Goal: Task Accomplishment & Management: Complete application form

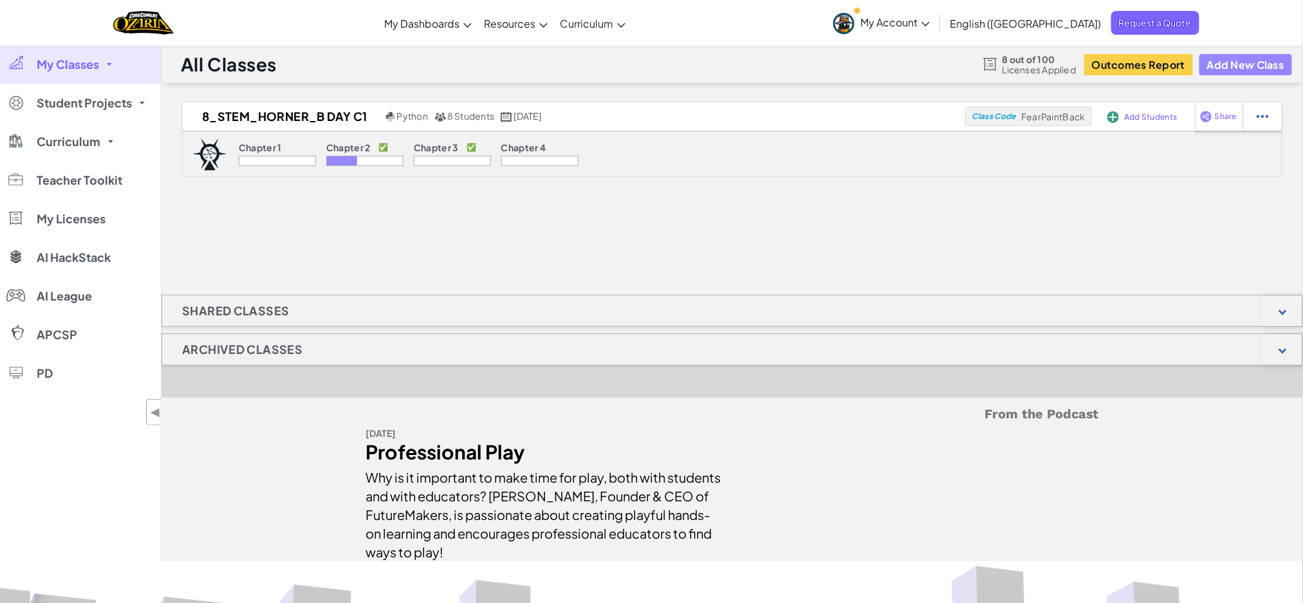
click at [1236, 64] on button "Add New Class" at bounding box center [1245, 64] width 93 height 21
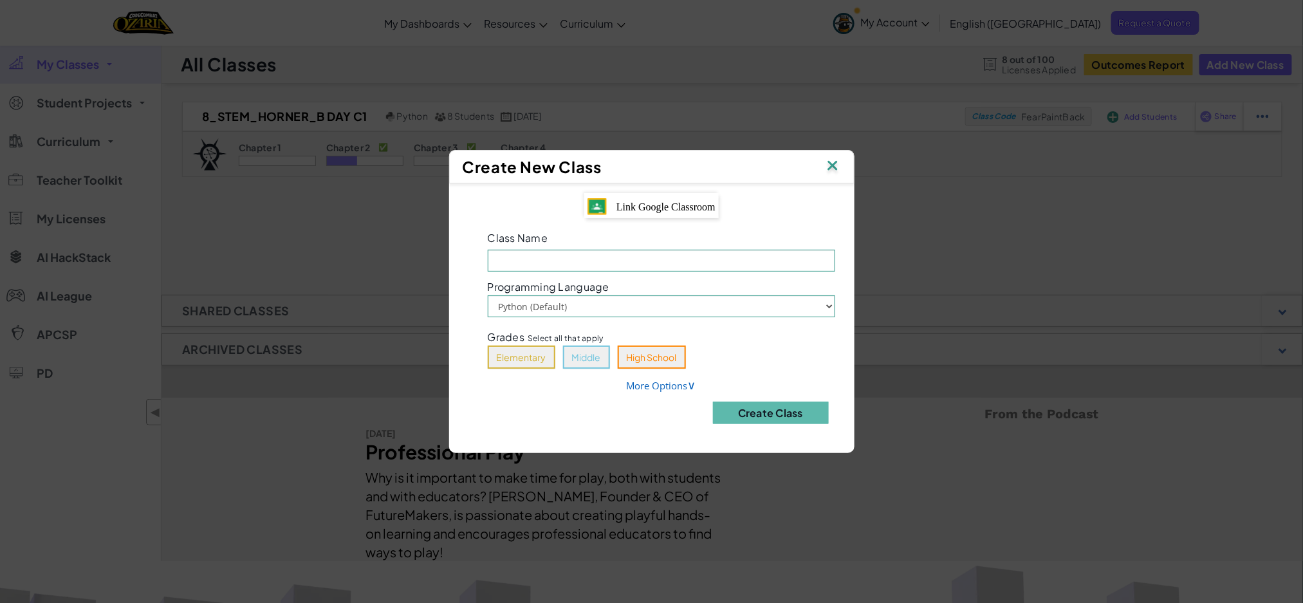
click at [680, 212] on span "Link Google Classroom" at bounding box center [665, 206] width 99 height 11
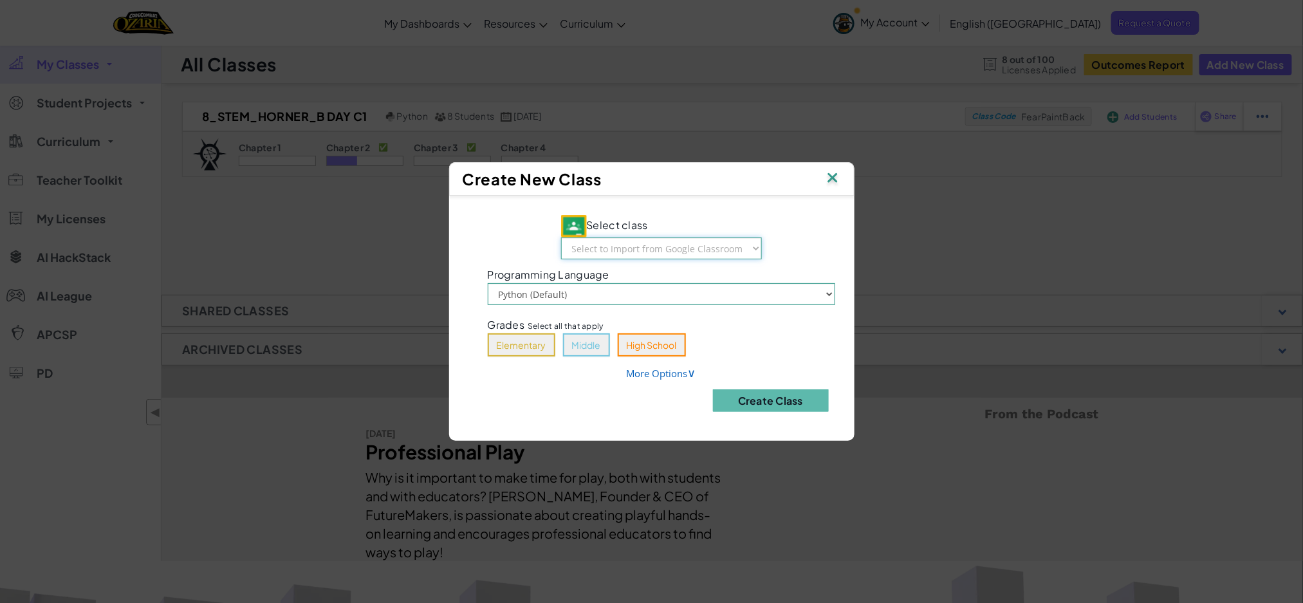
click at [686, 244] on select "Select to Import from Google Classroom 5_STEM_Horner_B Day C1 6_STEM_Horner_B D…" at bounding box center [661, 248] width 201 height 22
select select "774924943453"
click at [561, 238] on select "Select to Import from Google Classroom 5_STEM_Horner_B Day C1 6_STEM_Horner_B D…" at bounding box center [661, 248] width 201 height 22
click at [588, 348] on button "Middle" at bounding box center [586, 344] width 47 height 23
click at [781, 401] on button "Create Class" at bounding box center [771, 400] width 116 height 23
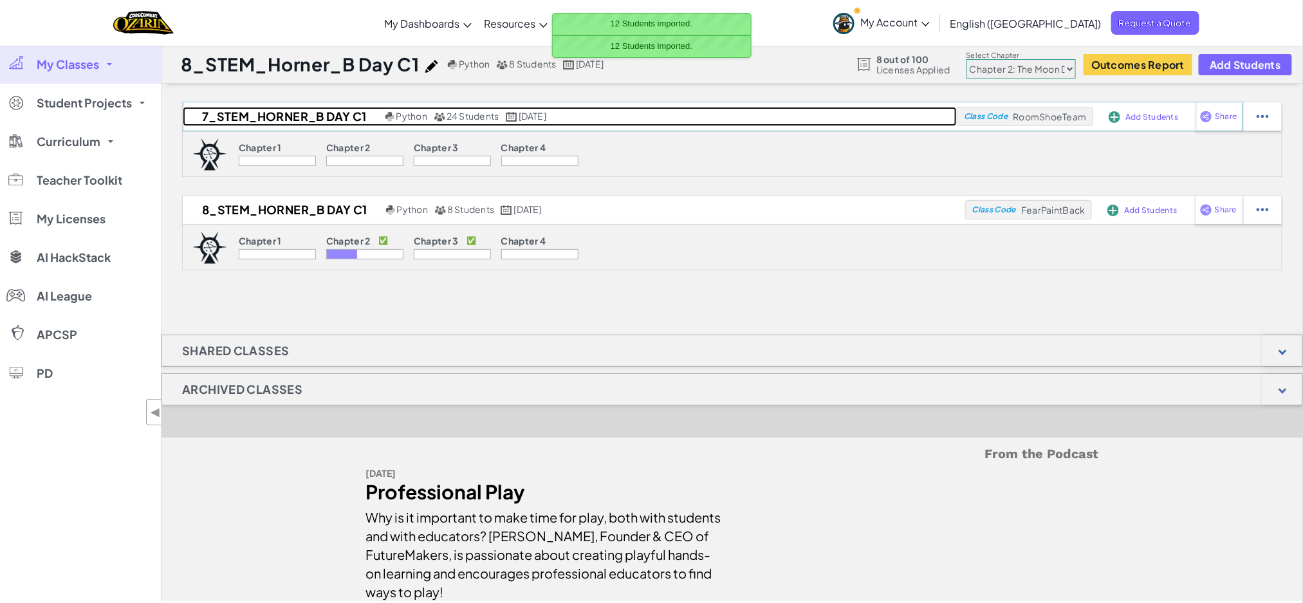
click at [297, 116] on h2 "7_STEM_Horner_B Day C1" at bounding box center [282, 116] width 199 height 19
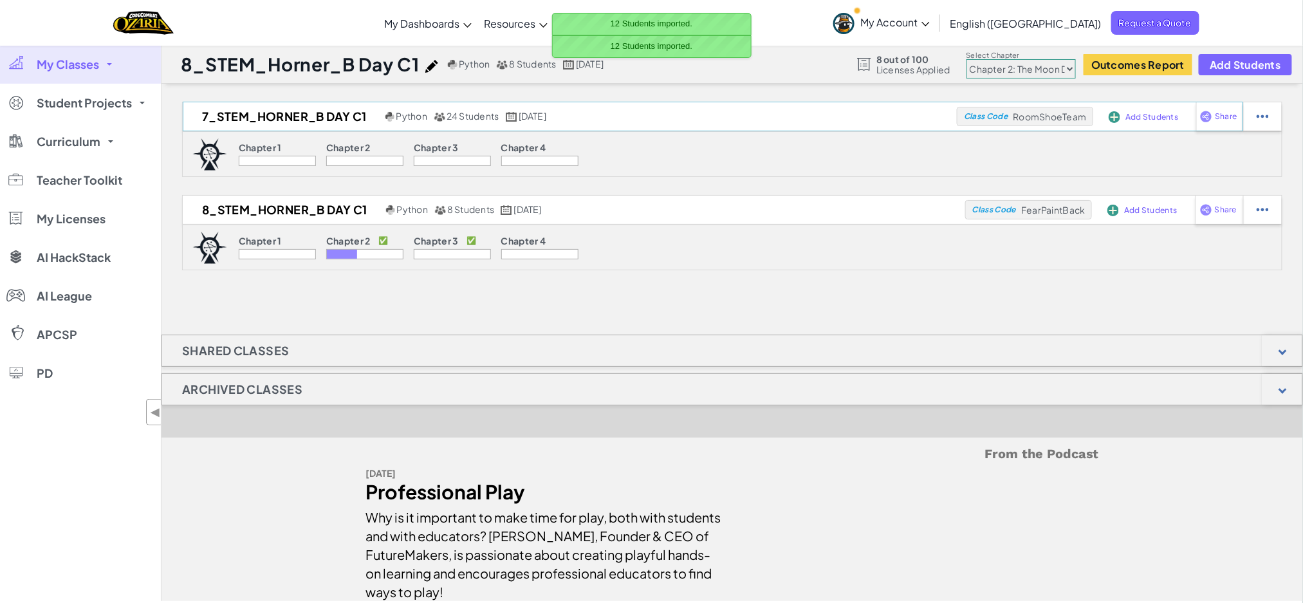
select select "5d41d731a8d1836b5aa3cba1"
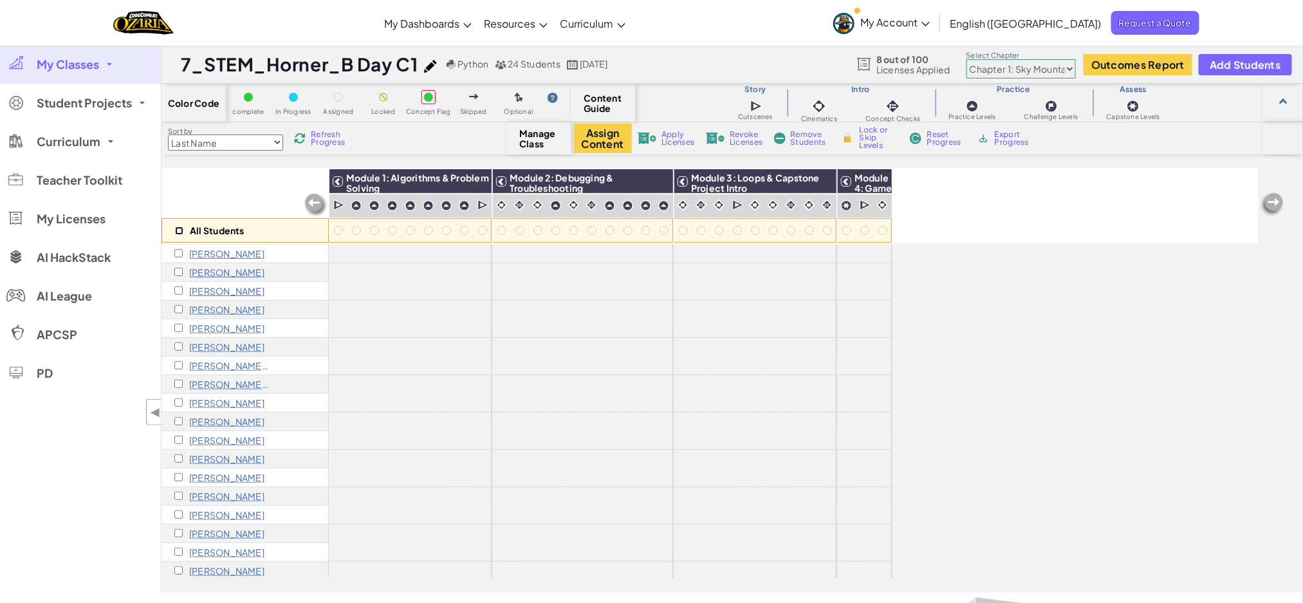
click at [182, 227] on input "checkbox" at bounding box center [179, 230] width 8 height 8
checkbox input "true"
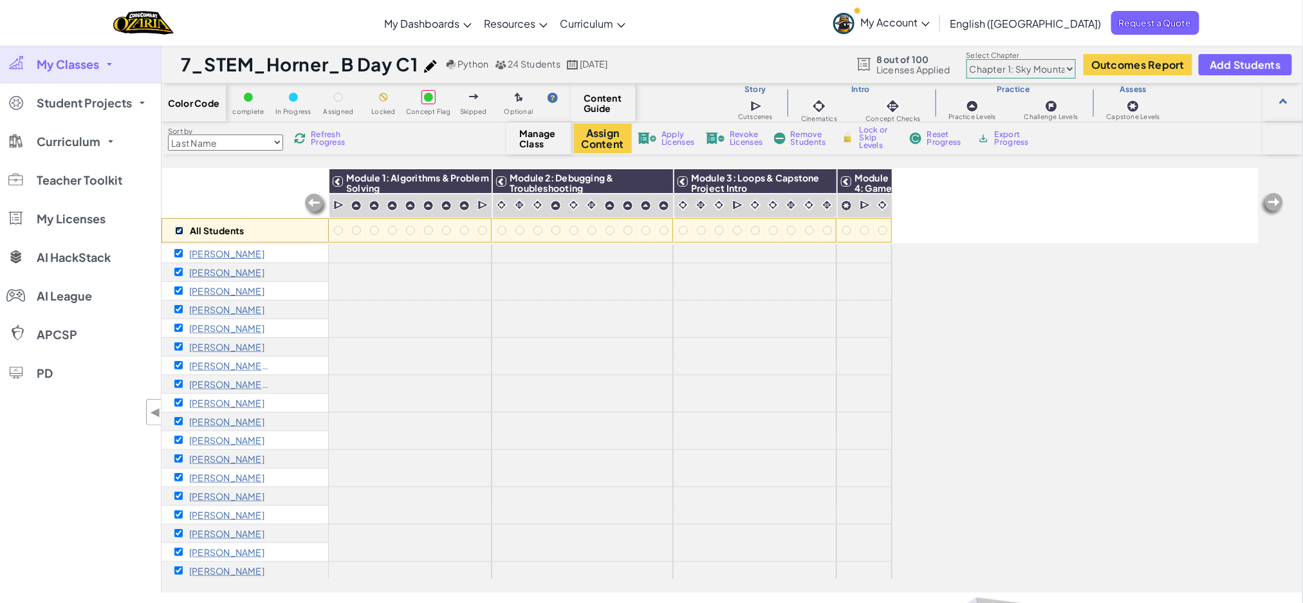
checkbox input "true"
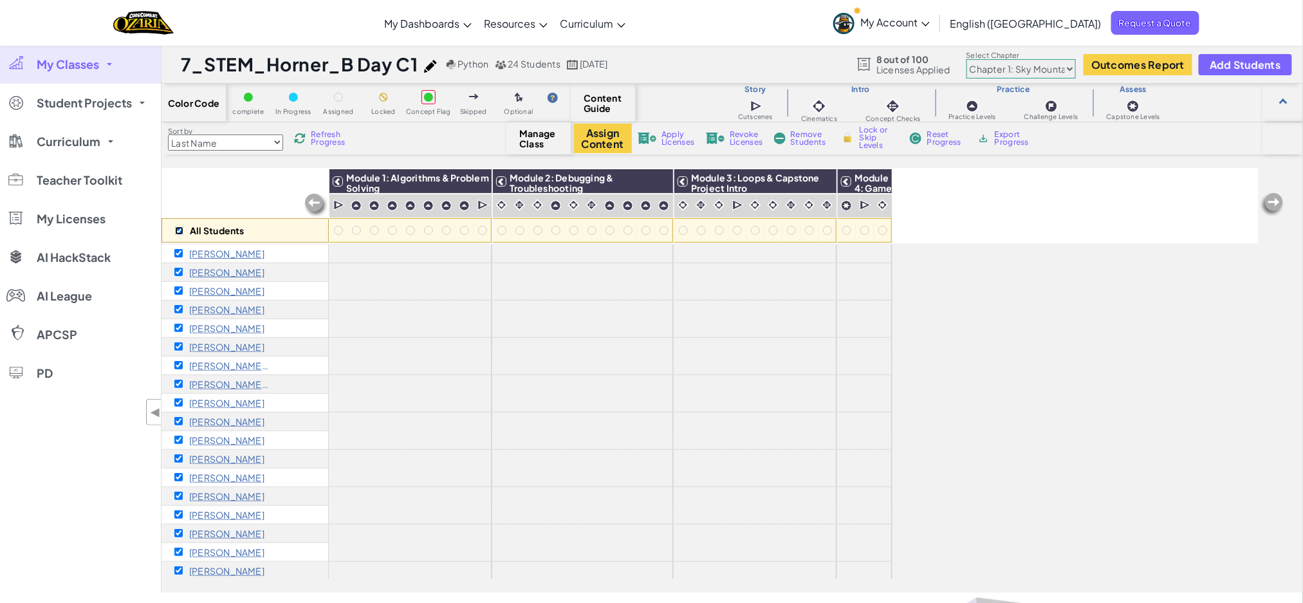
checkbox input "true"
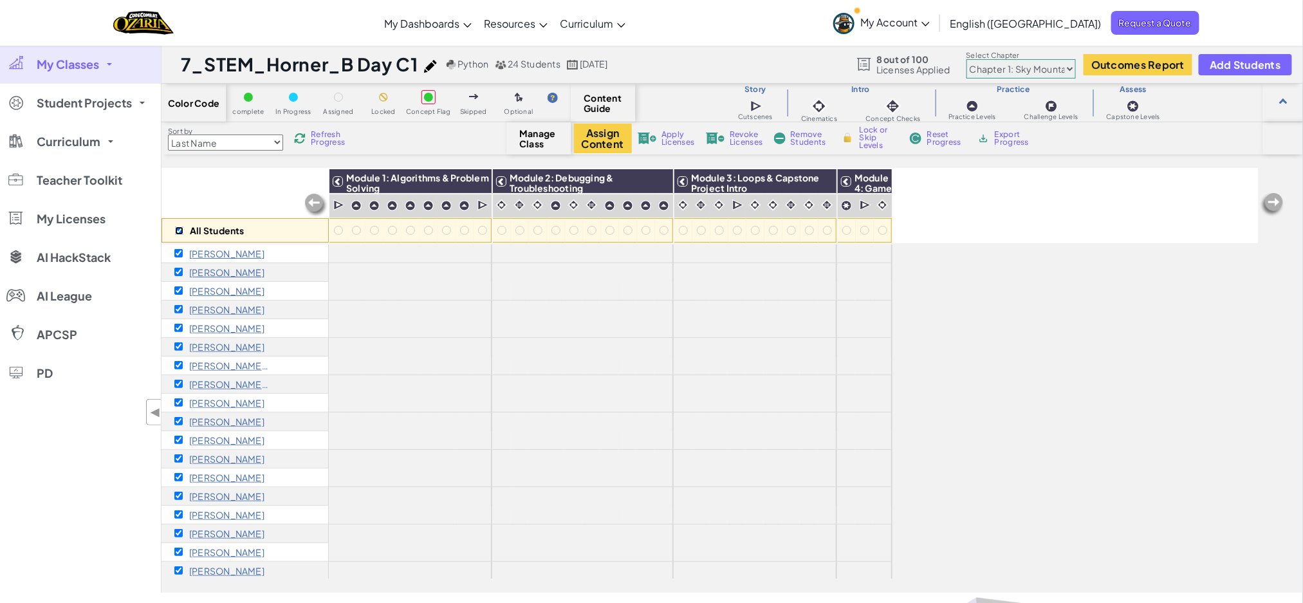
checkbox input "true"
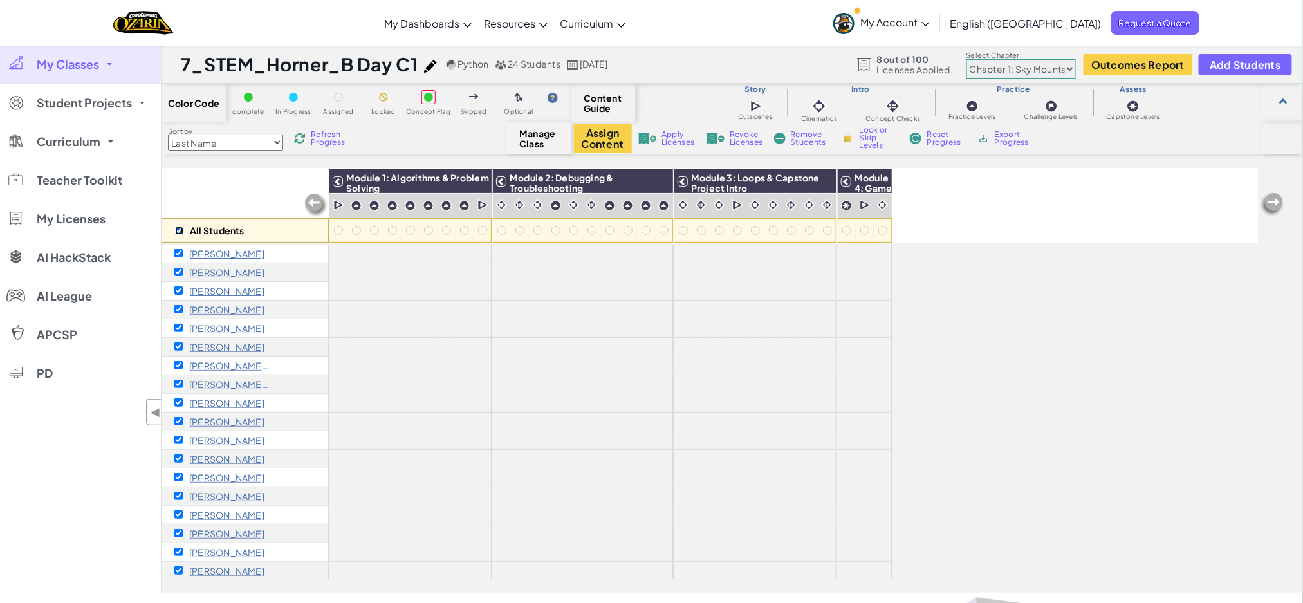
checkbox input "true"
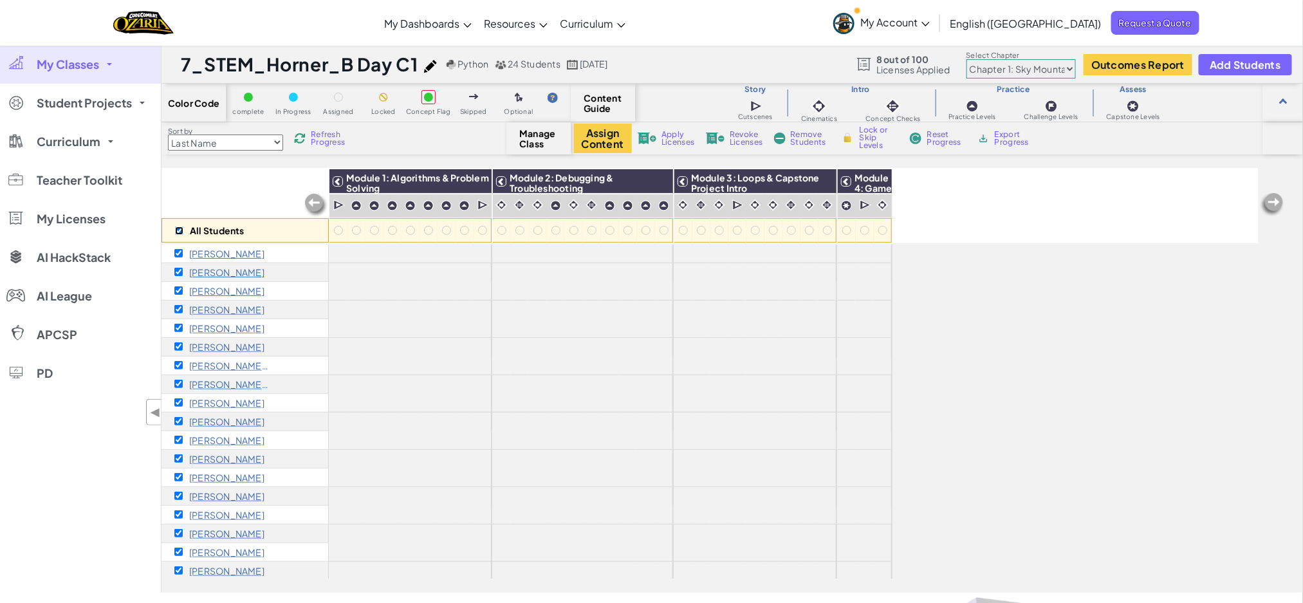
checkbox input "true"
click at [679, 134] on span "Apply Licenses" at bounding box center [677, 138] width 33 height 15
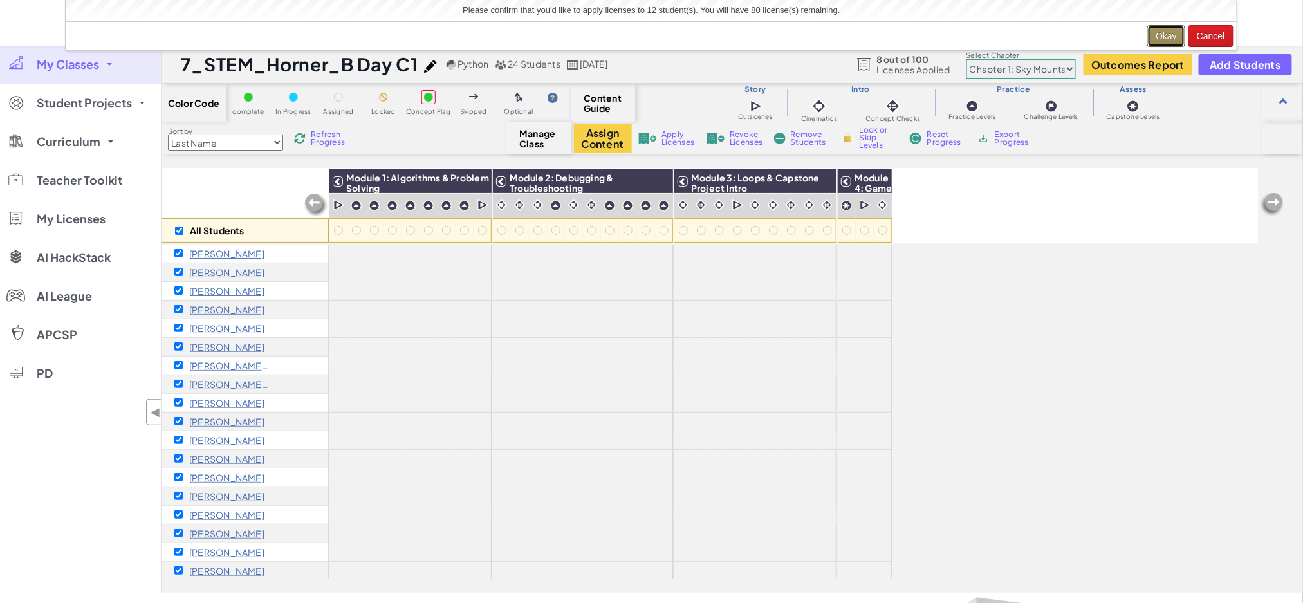
click at [1169, 37] on button "Okay" at bounding box center [1166, 36] width 38 height 22
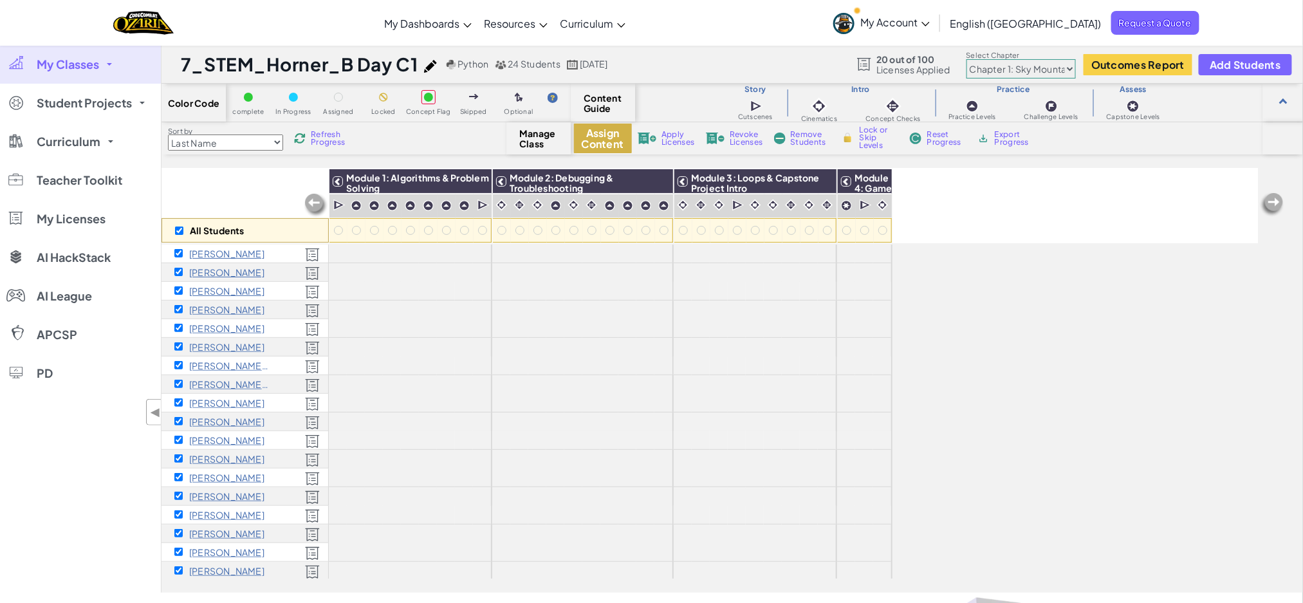
click at [612, 144] on button "Assign Content" at bounding box center [603, 139] width 58 height 30
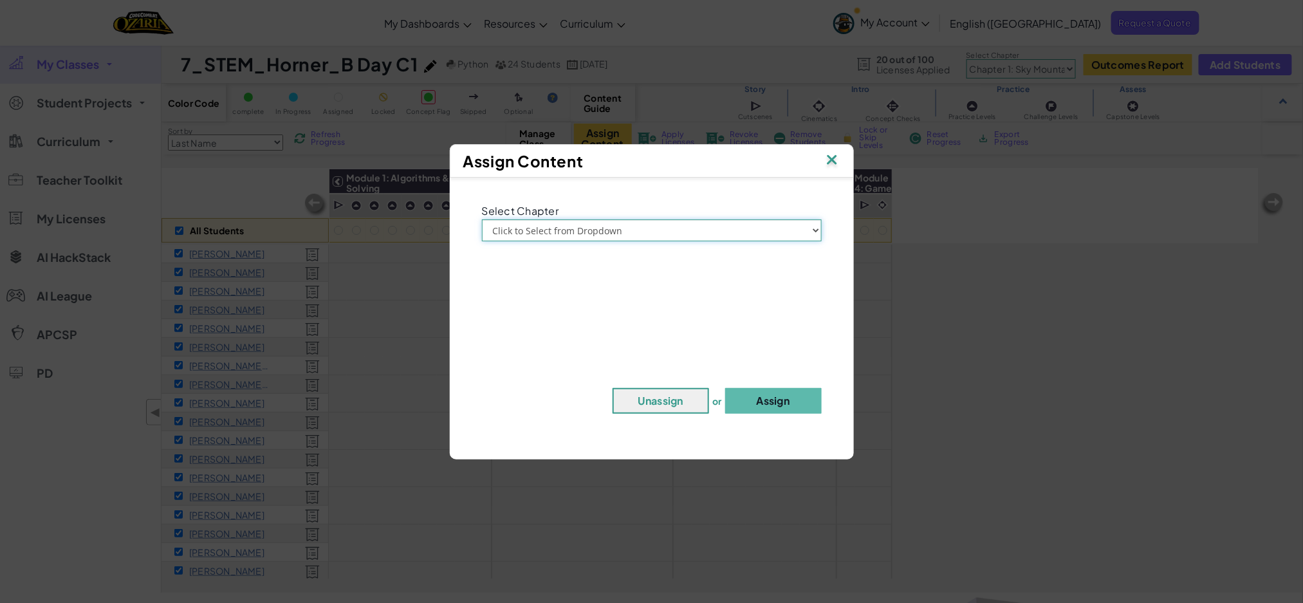
click at [693, 225] on select "Click to Select from Dropdown Chapter 1: [GEOGRAPHIC_DATA] Chapter 2: The Moon …" at bounding box center [652, 230] width 340 height 22
select select "Chapter 2: The Moon Dancers"
click at [482, 219] on select "Click to Select from Dropdown Chapter 1: [GEOGRAPHIC_DATA] Chapter 2: The Moon …" at bounding box center [652, 230] width 340 height 22
click at [759, 387] on div "Select Chapter Click to Select from Dropdown Chapter 1: [GEOGRAPHIC_DATA] Chapt…" at bounding box center [651, 312] width 391 height 256
click at [764, 403] on button "Assign" at bounding box center [773, 401] width 96 height 26
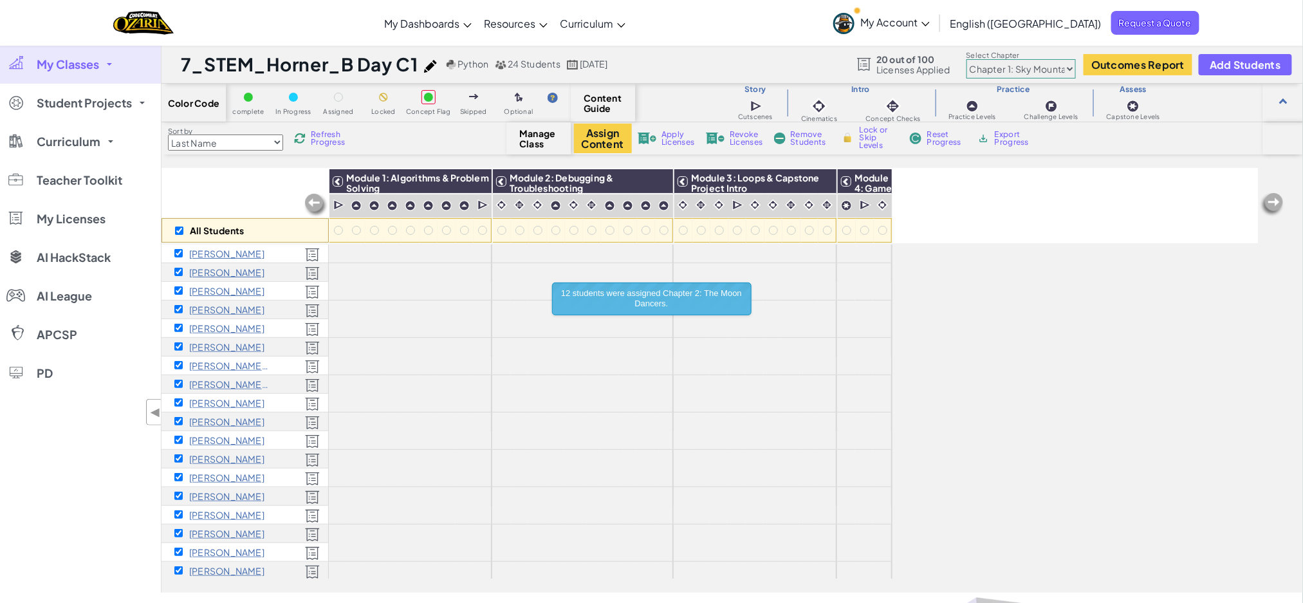
click at [1047, 69] on select "Chapter 1: Sky Mountain Chapter 2: The Moon Dancers Chapter 3: The Phoenix Land…" at bounding box center [1020, 68] width 109 height 19
select select "5d8a57abe8919b28d5113af1"
click at [967, 59] on select "Chapter 1: Sky Mountain Chapter 2: The Moon Dancers Chapter 3: The Phoenix Land…" at bounding box center [1020, 68] width 109 height 19
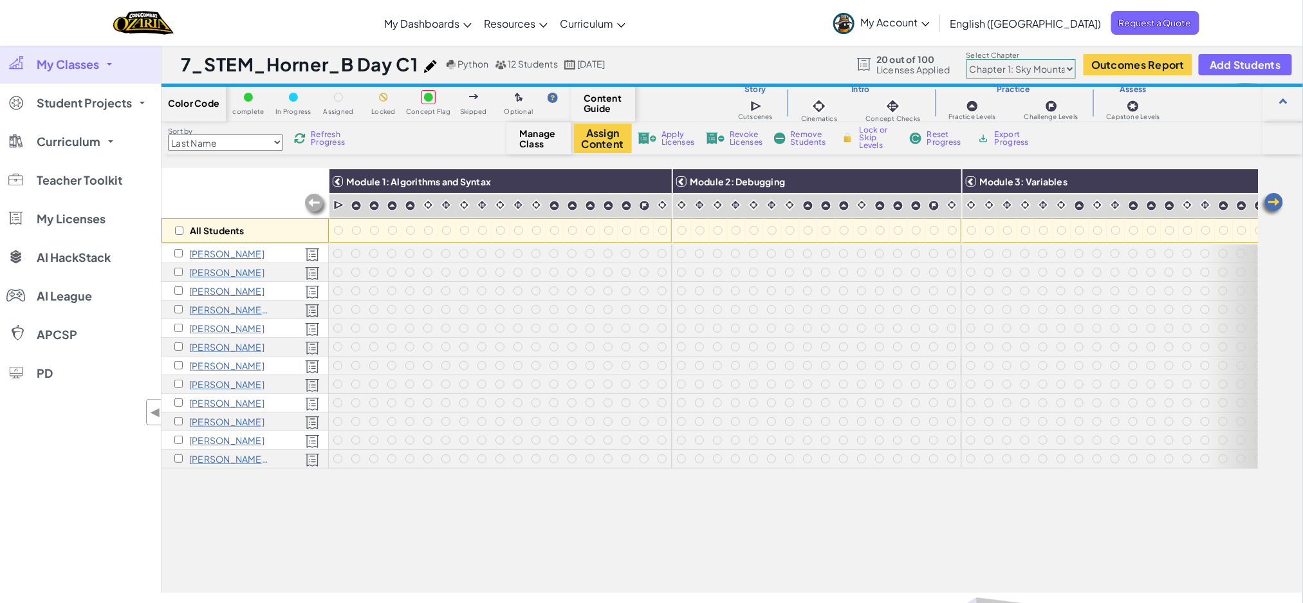
click at [657, 529] on div "All Students Module 1: Algorithms and Syntax Module 2: Debugging Module 3: Vari…" at bounding box center [709, 309] width 1096 height 538
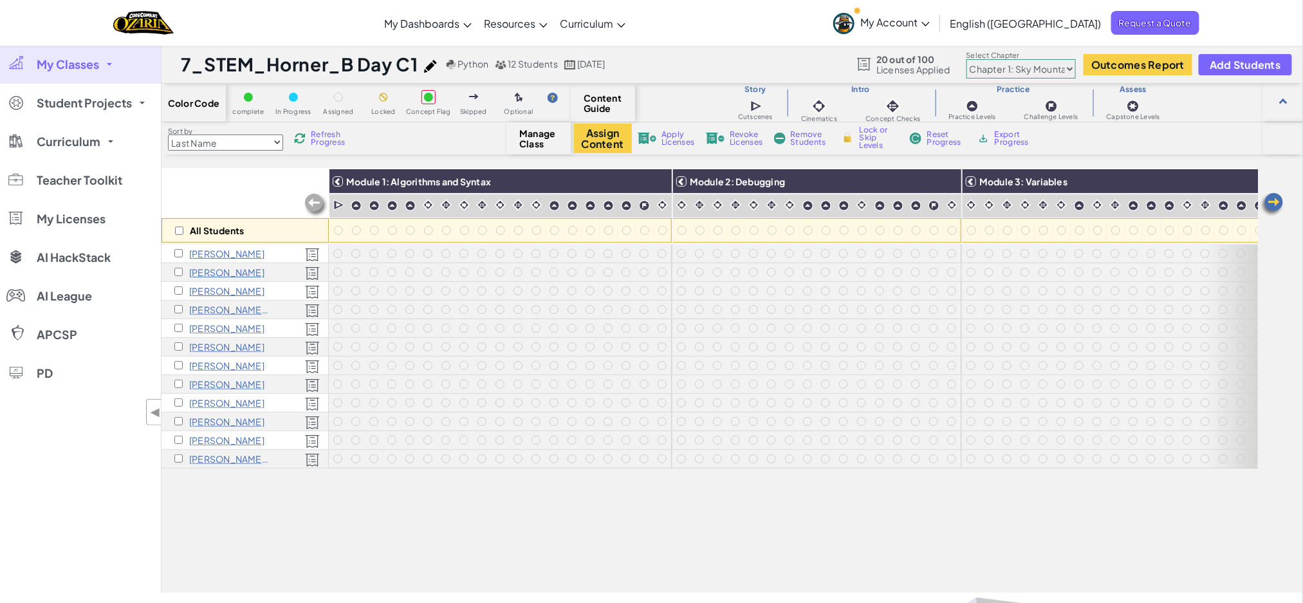
click at [243, 194] on div "All Students" at bounding box center [244, 206] width 167 height 75
